Goal: Task Accomplishment & Management: Manage account settings

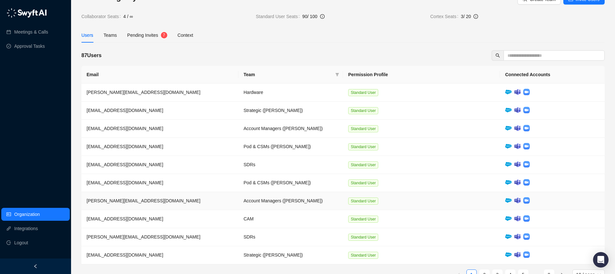
scroll to position [34, 0]
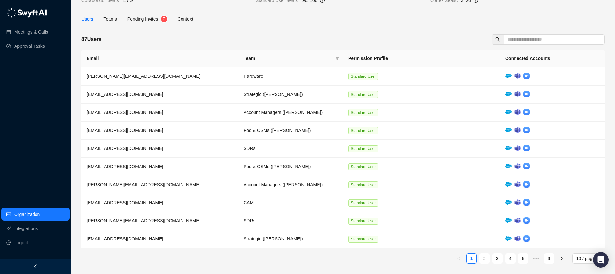
click at [148, 21] on span "Pending Invites" at bounding box center [142, 18] width 31 height 5
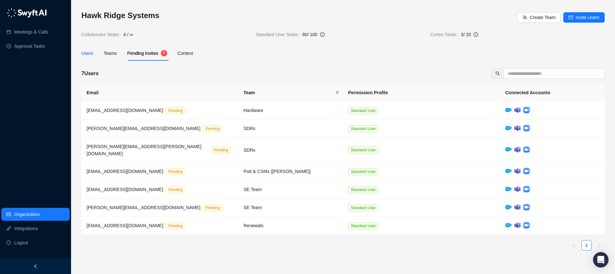
click at [92, 52] on div "Users" at bounding box center [87, 53] width 12 height 7
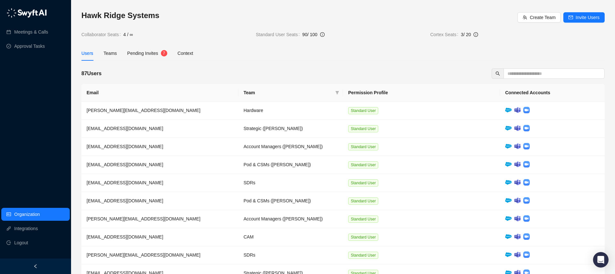
click at [463, 34] on span "3 / 20" at bounding box center [466, 34] width 10 height 5
click at [437, 37] on span "Cortex Seats" at bounding box center [445, 34] width 31 height 7
click at [524, 75] on input "text" at bounding box center [552, 73] width 88 height 7
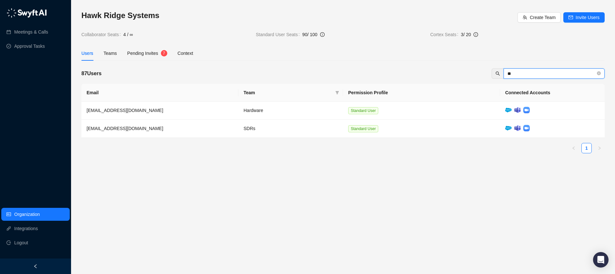
type input "*"
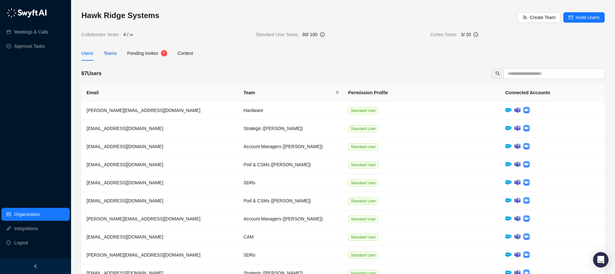
click at [111, 53] on div "Teams" at bounding box center [110, 53] width 13 height 7
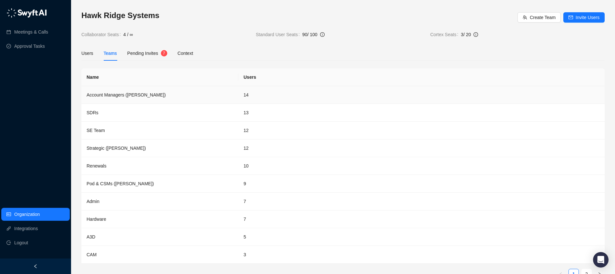
scroll to position [16, 0]
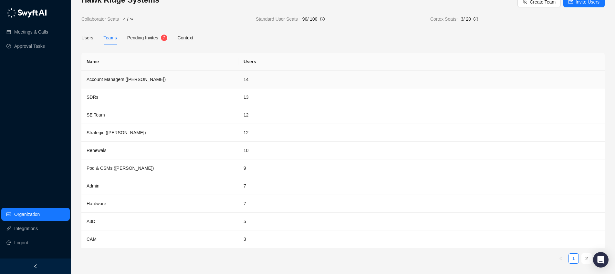
click at [114, 80] on td "Account Managers ([PERSON_NAME])" at bounding box center [159, 80] width 157 height 18
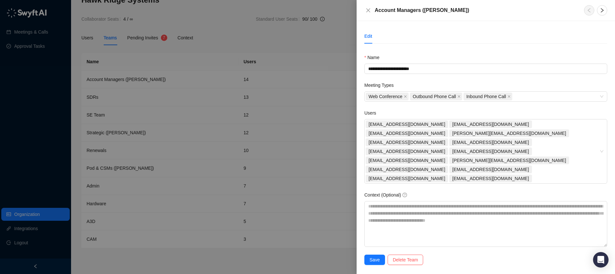
click at [338, 193] on div at bounding box center [307, 137] width 615 height 274
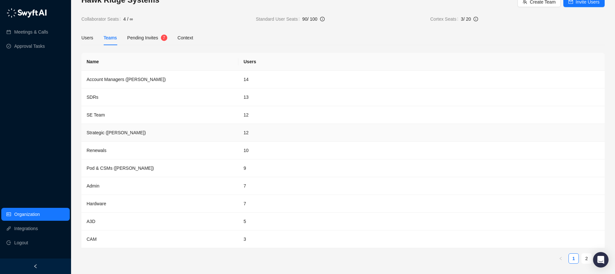
click at [131, 132] on td "Strategic ([PERSON_NAME])" at bounding box center [159, 133] width 157 height 18
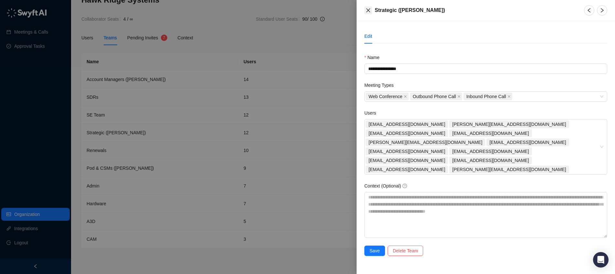
click at [368, 10] on icon "close" at bounding box center [368, 10] width 4 height 4
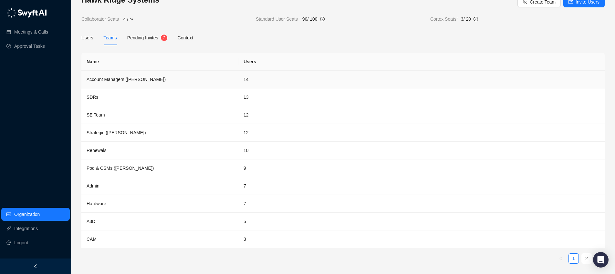
click at [184, 72] on td "Account Managers ([PERSON_NAME])" at bounding box center [159, 80] width 157 height 18
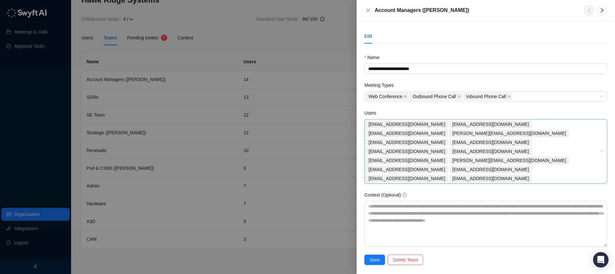
click at [513, 163] on div "[EMAIL_ADDRESS][DOMAIN_NAME] [EMAIL_ADDRESS][DOMAIN_NAME] [EMAIL_ADDRESS][DOMAI…" at bounding box center [483, 151] width 234 height 63
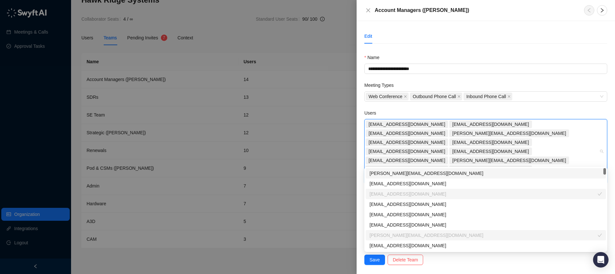
type input "***"
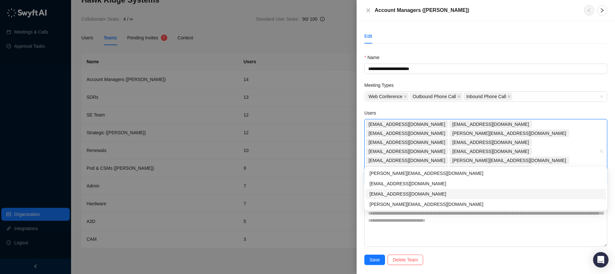
click at [424, 193] on div "[EMAIL_ADDRESS][DOMAIN_NAME]" at bounding box center [486, 194] width 233 height 7
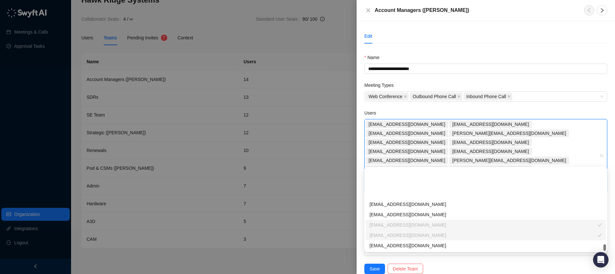
scroll to position [889, 0]
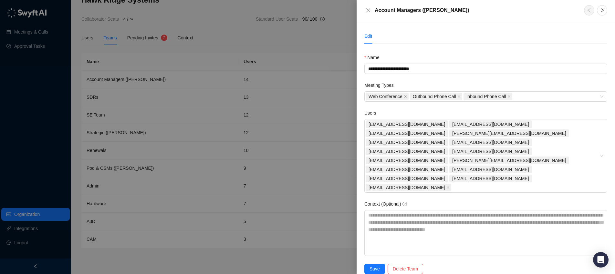
click at [522, 110] on div "Users" at bounding box center [485, 115] width 243 height 10
click at [372, 266] on span "Save" at bounding box center [375, 269] width 10 height 7
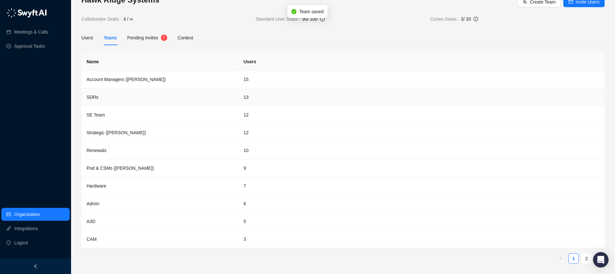
click at [120, 97] on td "SDRs" at bounding box center [159, 98] width 157 height 18
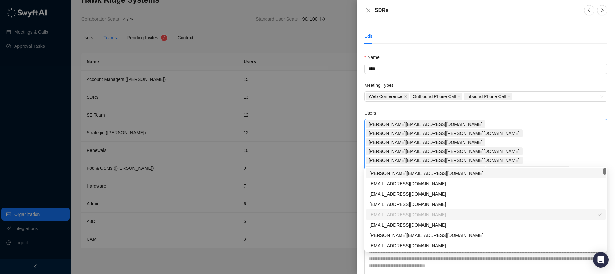
click at [437, 161] on div "[PERSON_NAME][EMAIL_ADDRESS][DOMAIN_NAME] [PERSON_NAME][DOMAIN_NAME][EMAIL_ADDR…" at bounding box center [483, 174] width 234 height 109
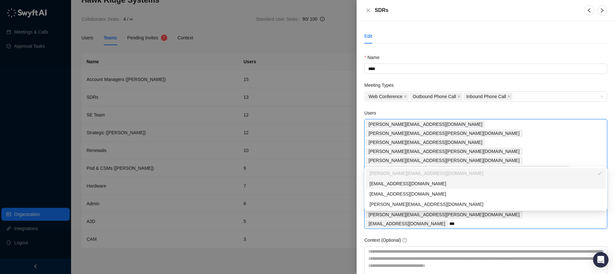
type input "****"
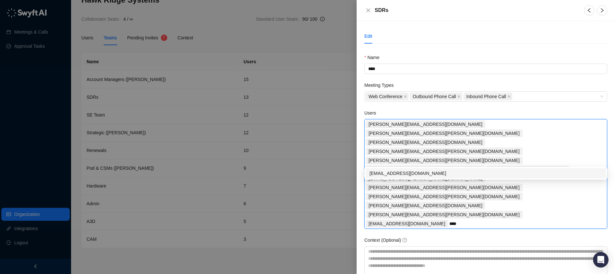
click at [406, 173] on div "[EMAIL_ADDRESS][DOMAIN_NAME]" at bounding box center [486, 173] width 233 height 7
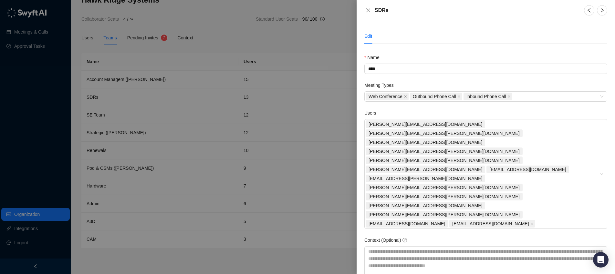
click at [373, 266] on div "Edit Name **** Meeting Types Web Conference Outbound Phone Call Inbound Phone C…" at bounding box center [486, 147] width 258 height 253
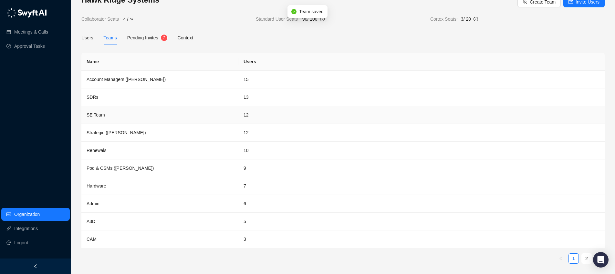
click at [251, 118] on td "12" at bounding box center [421, 115] width 366 height 18
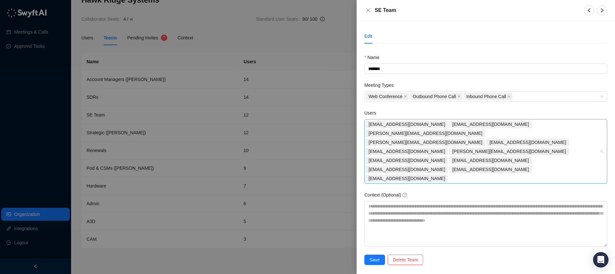
click at [584, 152] on div "[EMAIL_ADDRESS][DOMAIN_NAME] [EMAIL_ADDRESS][DOMAIN_NAME] [PERSON_NAME][EMAIL_A…" at bounding box center [483, 151] width 234 height 63
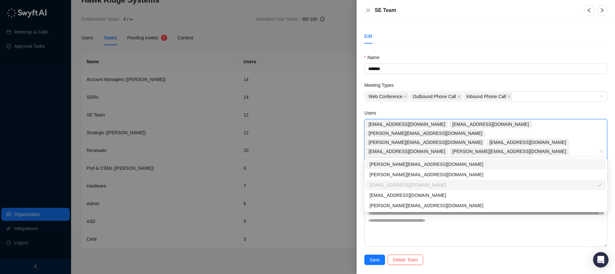
type input "****"
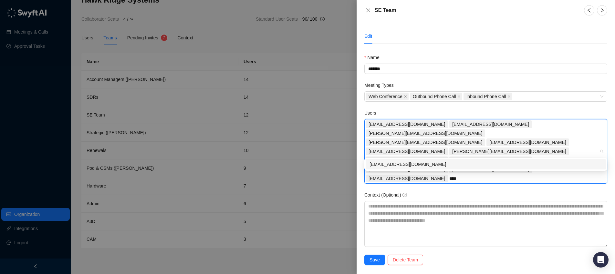
click at [443, 166] on div "[EMAIL_ADDRESS][DOMAIN_NAME]" at bounding box center [486, 164] width 233 height 7
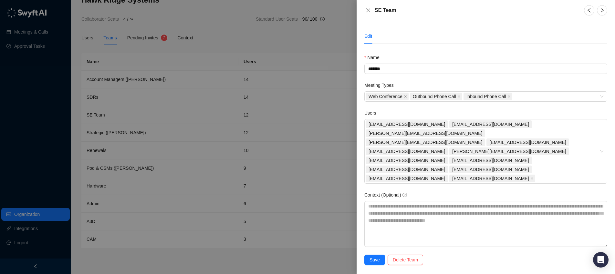
click at [366, 263] on div "Edit Name ******* Meeting Types Web Conference Outbound Phone Call Inbound Phon…" at bounding box center [486, 147] width 258 height 253
click at [372, 257] on span "Save" at bounding box center [375, 260] width 10 height 7
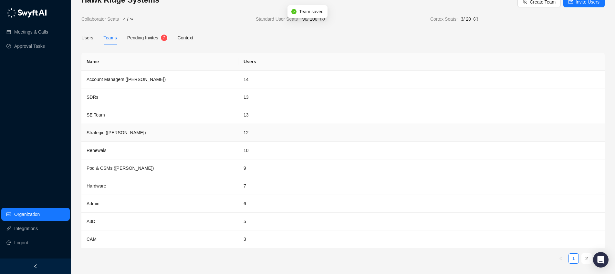
click at [215, 135] on td "Strategic ([PERSON_NAME])" at bounding box center [159, 133] width 157 height 18
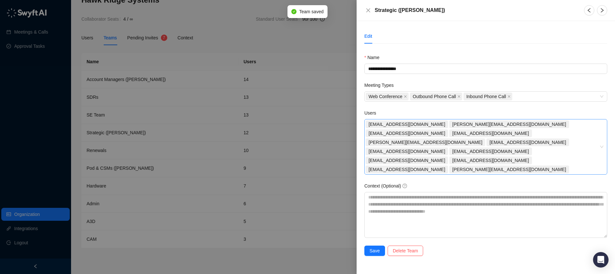
click at [574, 148] on div "[EMAIL_ADDRESS][DOMAIN_NAME] [PERSON_NAME][EMAIL_ADDRESS][DOMAIN_NAME] [PERSON_…" at bounding box center [483, 147] width 234 height 54
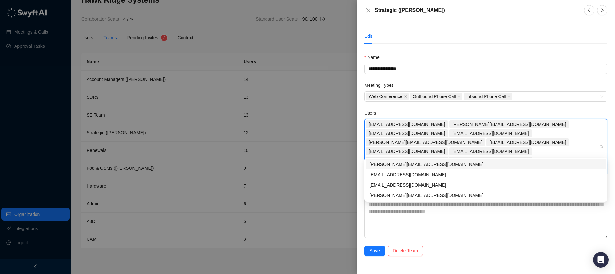
type input "****"
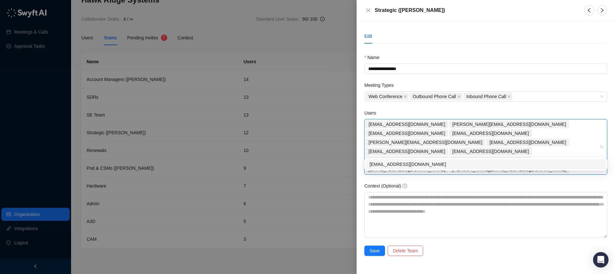
click at [413, 167] on div "[EMAIL_ADDRESS][DOMAIN_NAME]" at bounding box center [486, 164] width 233 height 7
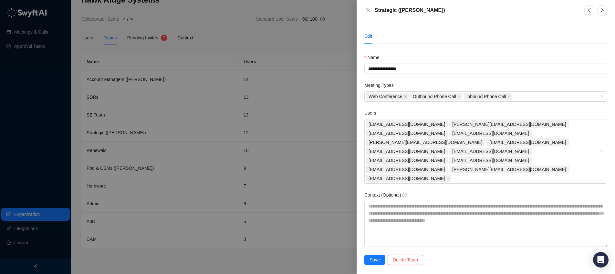
click at [378, 267] on div "**********" at bounding box center [486, 147] width 258 height 253
click at [373, 257] on span "Save" at bounding box center [375, 260] width 10 height 7
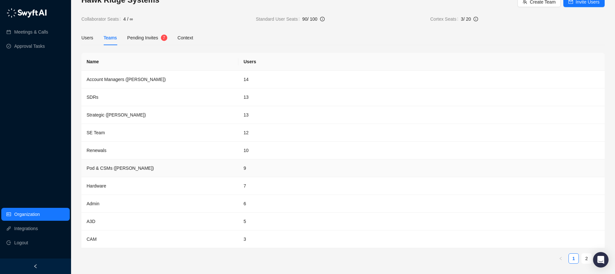
click at [205, 167] on td "Pod & CSMs ([PERSON_NAME])" at bounding box center [159, 169] width 157 height 18
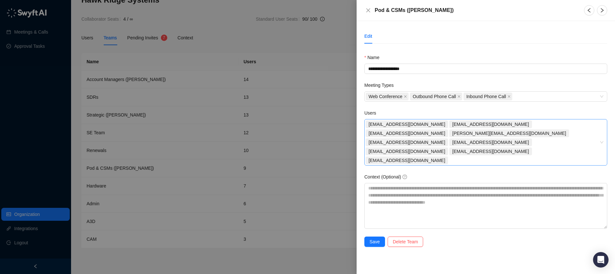
click at [561, 142] on div "[EMAIL_ADDRESS][DOMAIN_NAME] [PERSON_NAME][EMAIL_ADDRESS][DOMAIN_NAME] [PERSON_…" at bounding box center [483, 142] width 234 height 45
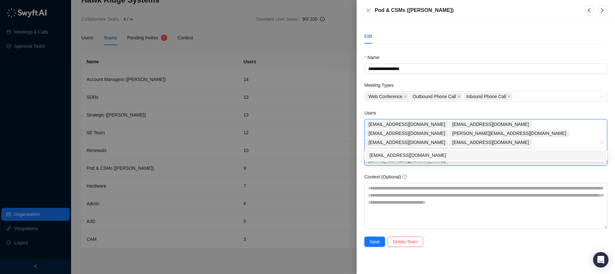
type input "****"
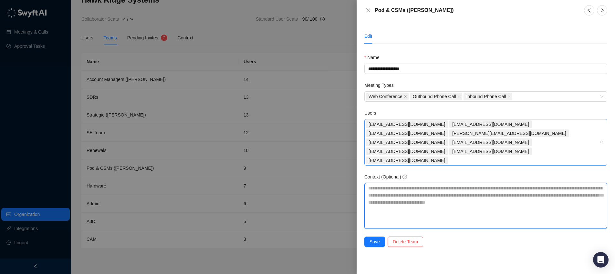
click at [569, 142] on div "[EMAIL_ADDRESS][DOMAIN_NAME] [PERSON_NAME][EMAIL_ADDRESS][DOMAIN_NAME] [PERSON_…" at bounding box center [483, 142] width 234 height 45
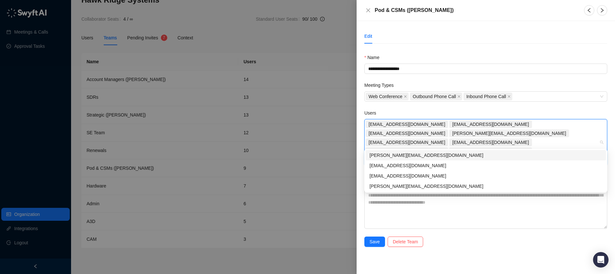
type input "****"
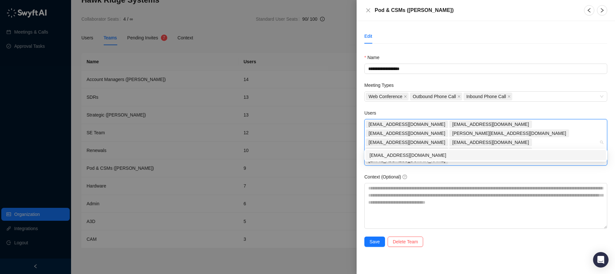
click at [399, 155] on div "[EMAIL_ADDRESS][DOMAIN_NAME]" at bounding box center [486, 155] width 233 height 7
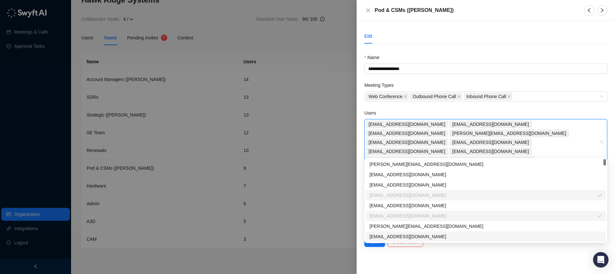
click at [387, 255] on div "**********" at bounding box center [486, 147] width 258 height 253
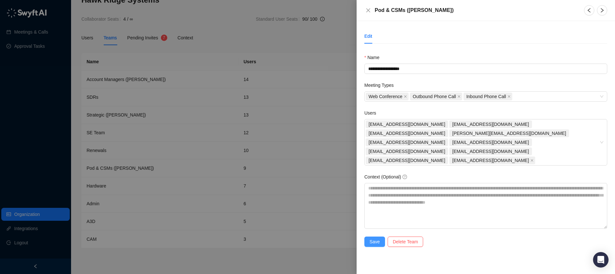
click at [375, 238] on span "Save" at bounding box center [375, 241] width 10 height 7
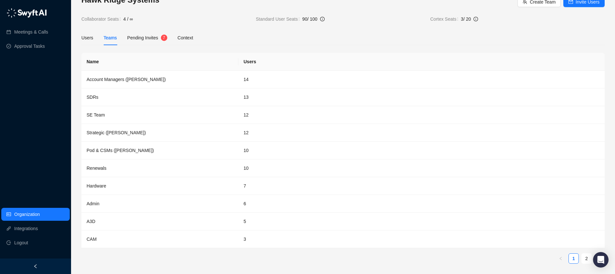
click at [123, 19] on span "Collaborator Seats" at bounding box center [102, 19] width 42 height 7
click at [312, 19] on span "90 / 100" at bounding box center [309, 18] width 15 height 5
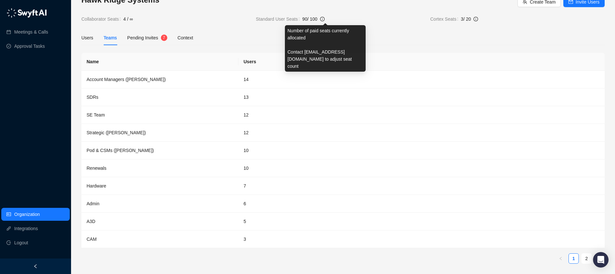
click at [325, 21] on icon "info-circle" at bounding box center [322, 19] width 5 height 5
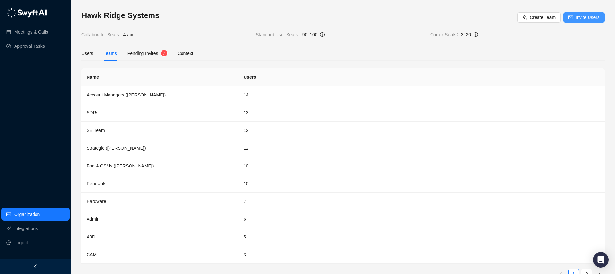
click at [583, 16] on span "Invite Users" at bounding box center [588, 17] width 24 height 7
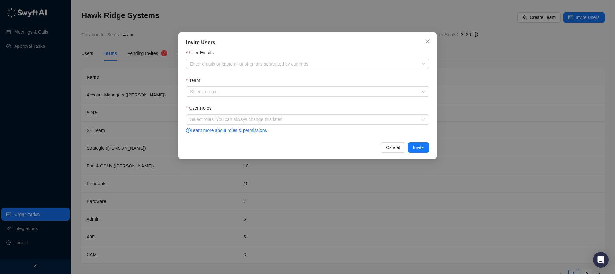
click at [280, 125] on div "Select roles. You can always change this later. Learn more about roles & permis…" at bounding box center [307, 124] width 243 height 20
click at [285, 120] on div at bounding box center [304, 119] width 234 height 5
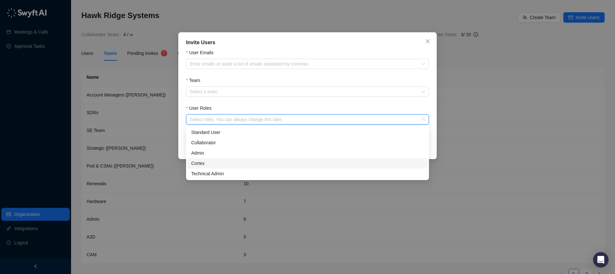
click at [224, 166] on div "Cortex" at bounding box center [307, 163] width 233 height 7
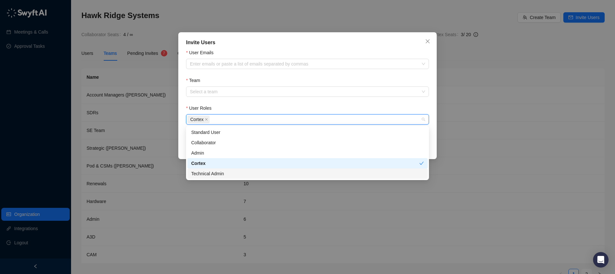
click at [226, 173] on div "Technical Admin" at bounding box center [307, 173] width 233 height 7
click at [215, 153] on div "Admin" at bounding box center [307, 153] width 233 height 7
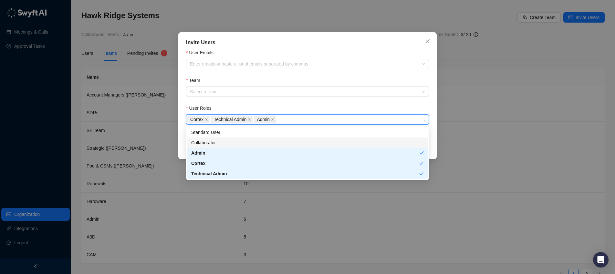
click at [215, 141] on div "Collaborator" at bounding box center [307, 142] width 233 height 7
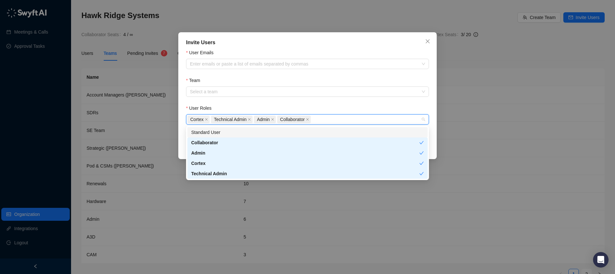
click at [236, 132] on div "Standard User" at bounding box center [307, 132] width 233 height 7
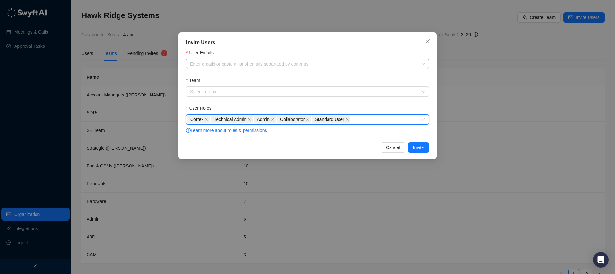
click at [214, 62] on div at bounding box center [304, 64] width 234 height 5
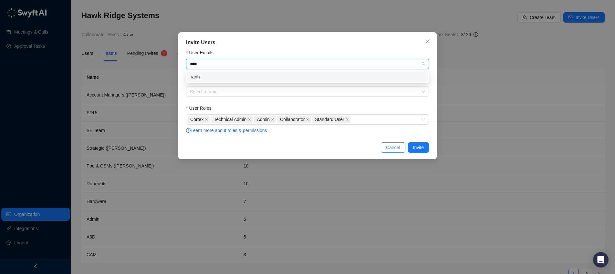
type input "****"
click at [387, 147] on span "Cancel" at bounding box center [393, 147] width 14 height 7
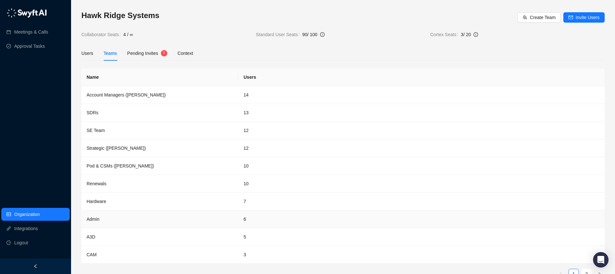
click at [93, 218] on td "Admin" at bounding box center [159, 220] width 157 height 18
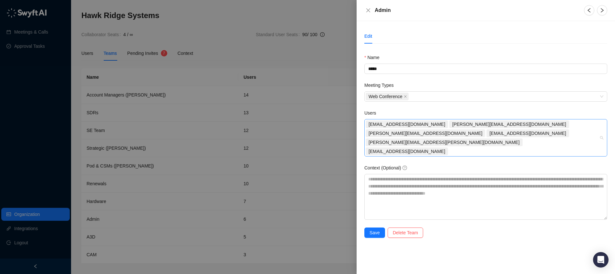
click at [582, 133] on div "[EMAIL_ADDRESS][DOMAIN_NAME] [PERSON_NAME][EMAIL_ADDRESS][DOMAIN_NAME] [PERSON_…" at bounding box center [483, 138] width 234 height 36
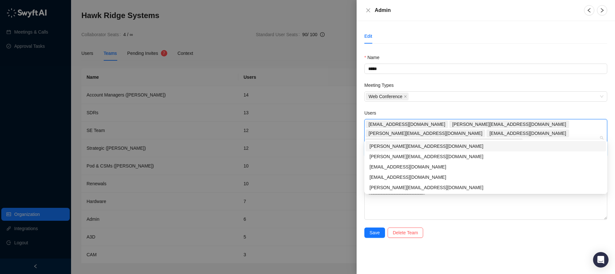
type input "****"
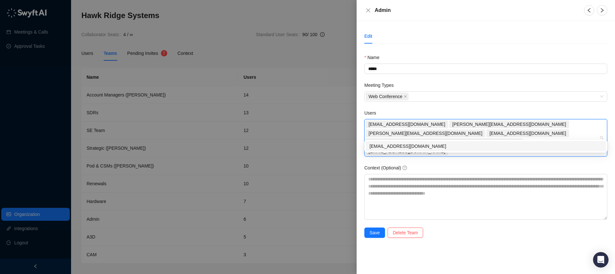
click at [412, 145] on div "[EMAIL_ADDRESS][DOMAIN_NAME]" at bounding box center [486, 146] width 233 height 7
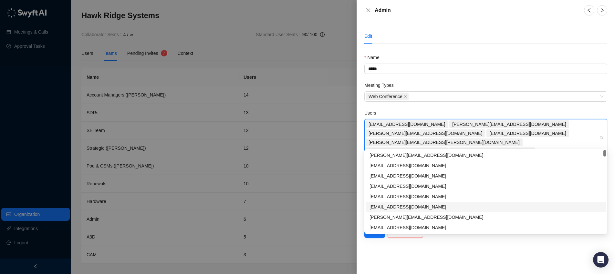
click at [388, 257] on div "Edit Name ***** Meeting Types Web Conference Users [EMAIL_ADDRESS][DOMAIN_NAME]…" at bounding box center [486, 147] width 258 height 253
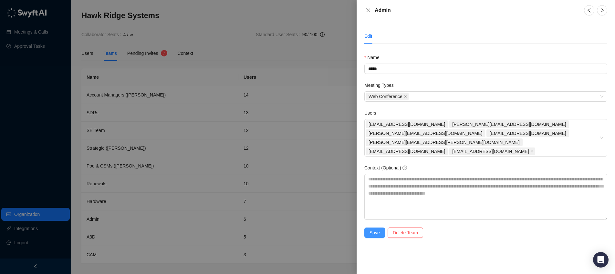
click at [372, 229] on span "Save" at bounding box center [375, 232] width 10 height 7
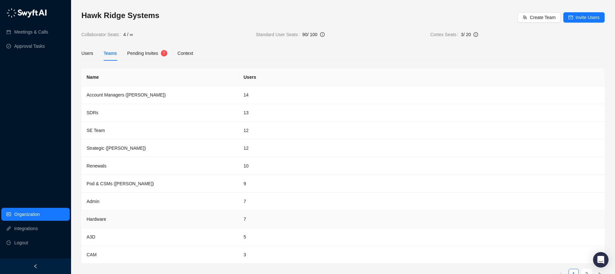
click at [156, 216] on td "Hardware" at bounding box center [159, 220] width 157 height 18
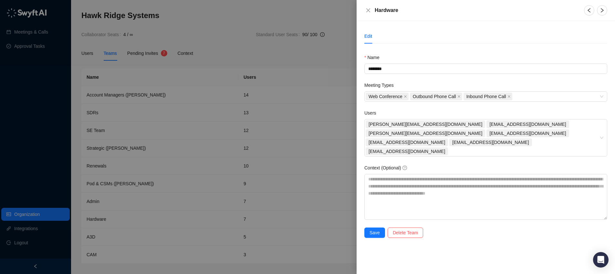
click at [280, 202] on div at bounding box center [307, 137] width 615 height 274
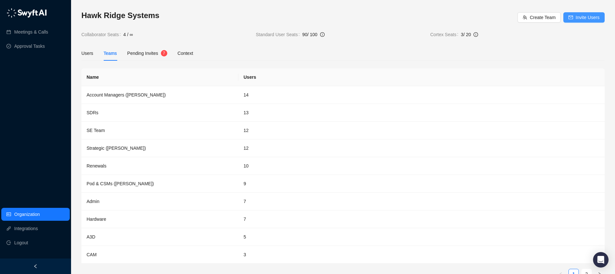
click at [586, 17] on span "Invite Users" at bounding box center [588, 17] width 24 height 7
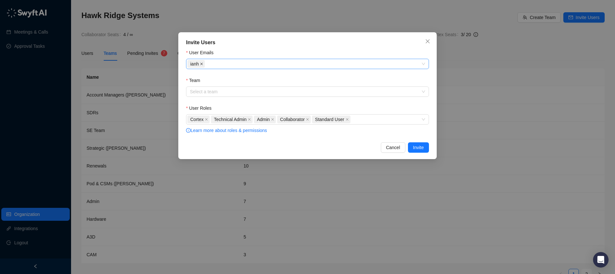
click at [202, 64] on icon "close" at bounding box center [202, 64] width 3 height 3
click at [205, 63] on div at bounding box center [304, 64] width 234 height 5
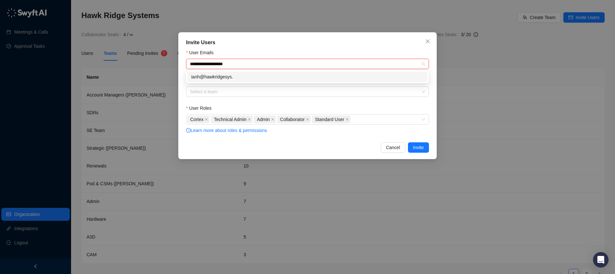
type input "**********"
click at [201, 76] on div "[EMAIL_ADDRESS][DOMAIN_NAME]" at bounding box center [307, 76] width 233 height 7
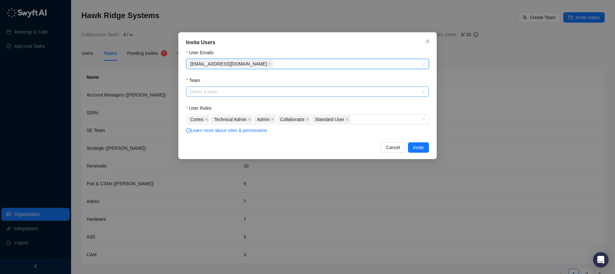
click at [214, 90] on input "Team" at bounding box center [305, 92] width 231 height 10
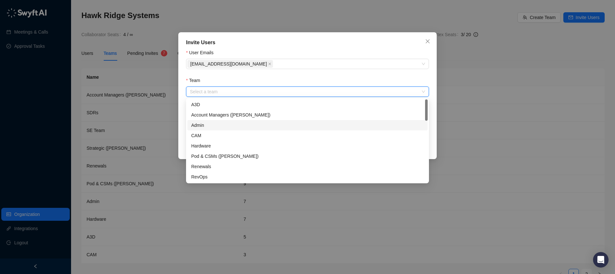
click at [206, 126] on div "Admin" at bounding box center [307, 125] width 233 height 7
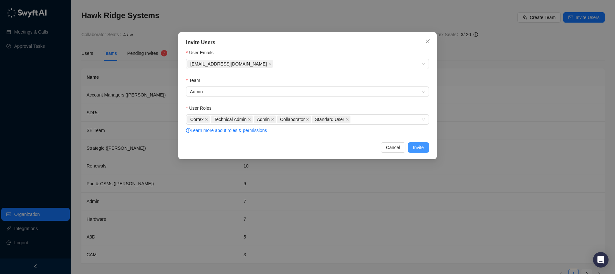
click at [420, 147] on span "Invite" at bounding box center [418, 147] width 11 height 7
